Goal: Information Seeking & Learning: Learn about a topic

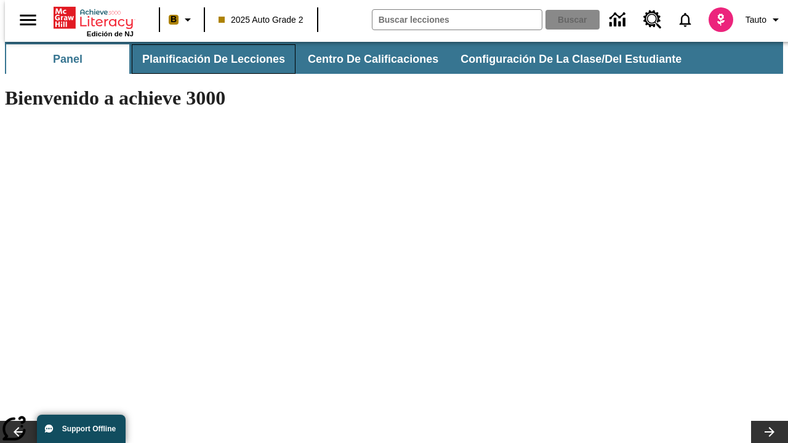
click at [206, 59] on button "Planificación de lecciones" at bounding box center [214, 59] width 164 height 30
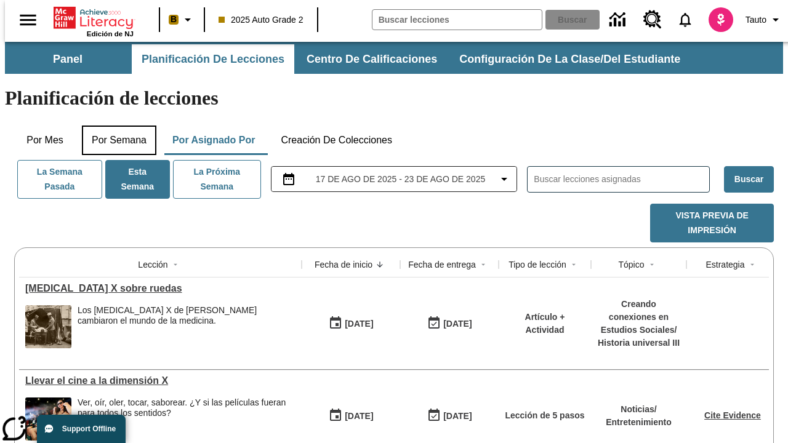
click at [115, 126] on button "Por semana" at bounding box center [119, 141] width 75 height 30
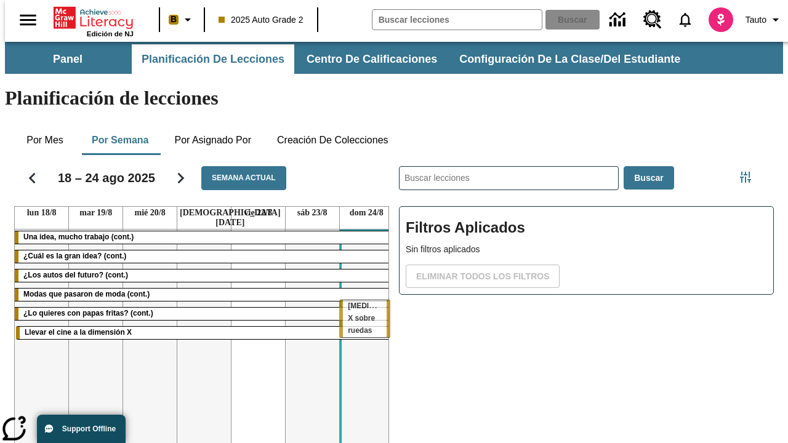
click at [361, 306] on tr "Una idea, mucho trabajo (cont.) ¿Cuál es la gran idea? (cont.) ¿Los autos del f…" at bounding box center [204, 362] width 379 height 265
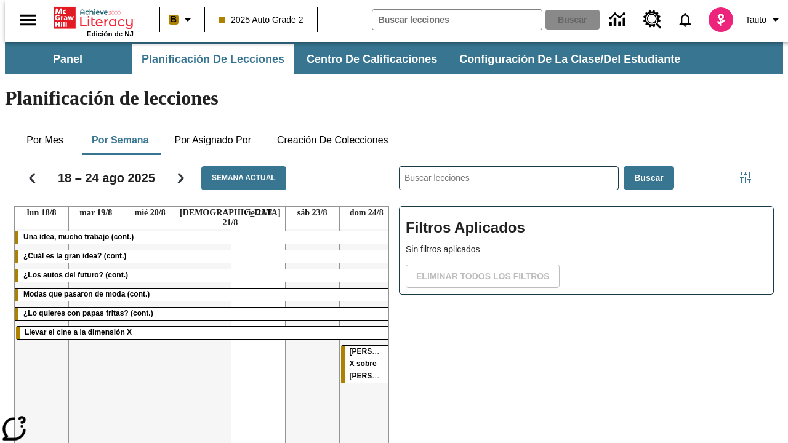
click at [358, 347] on span "[PERSON_NAME] X sobre [PERSON_NAME]" at bounding box center [381, 363] width 62 height 33
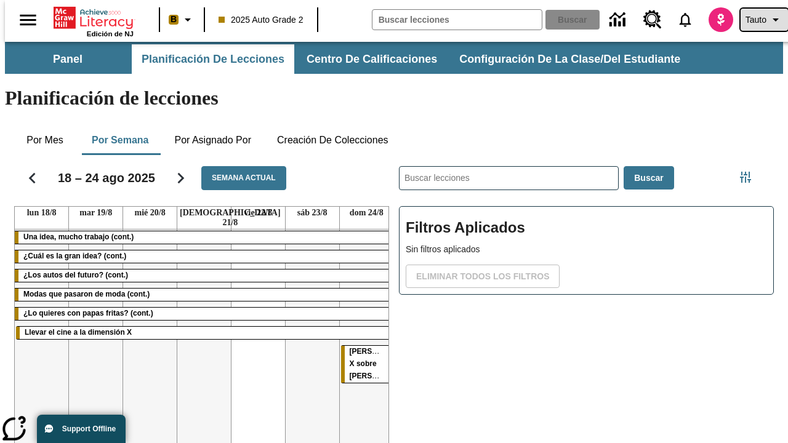
click at [758, 20] on span "Tauto" at bounding box center [756, 20] width 21 height 13
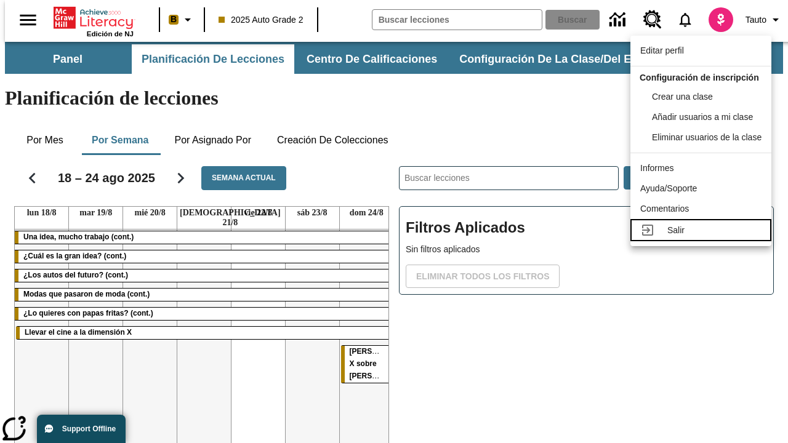
click at [704, 237] on div "Salir" at bounding box center [715, 230] width 94 height 13
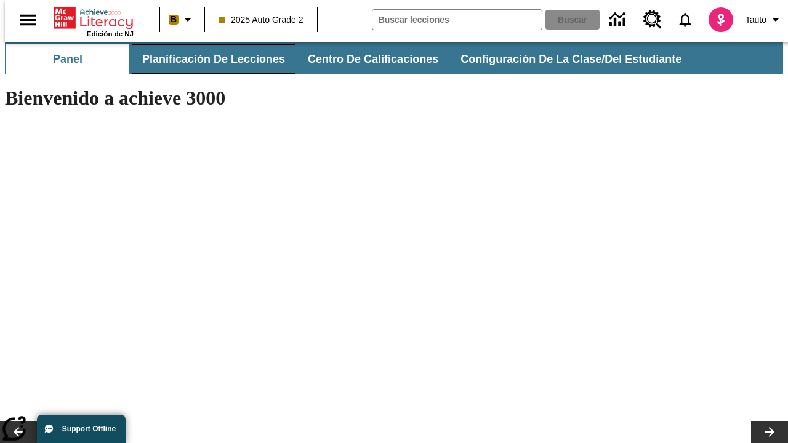
click at [206, 59] on button "Planificación de lecciones" at bounding box center [214, 59] width 164 height 30
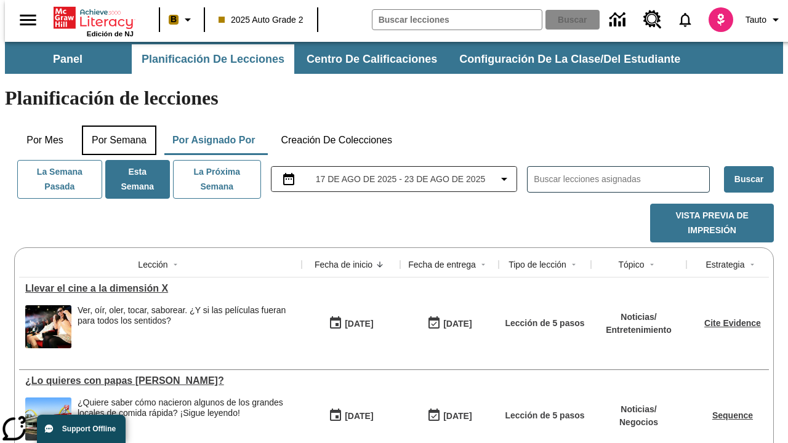
click at [115, 126] on button "Por semana" at bounding box center [119, 141] width 75 height 30
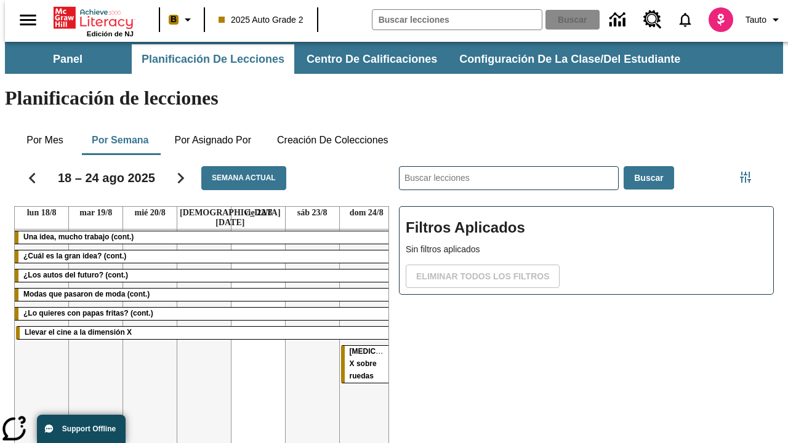
click at [145, 306] on tr "Una idea, mucho trabajo (cont.) ¿Cuál es la gran idea? (cont.) ¿Los autos del f…" at bounding box center [204, 362] width 379 height 265
